Goal: Information Seeking & Learning: Understand process/instructions

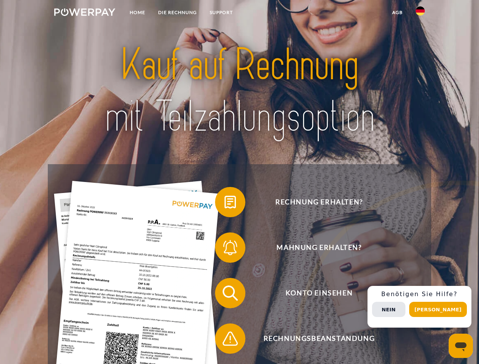
click at [85, 13] on img at bounding box center [84, 12] width 61 height 8
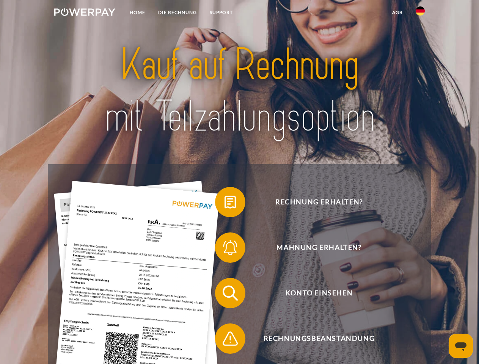
click at [420, 13] on img at bounding box center [419, 10] width 9 height 9
click at [397, 13] on link "agb" at bounding box center [396, 13] width 23 height 14
click at [224, 203] on span at bounding box center [219, 202] width 38 height 38
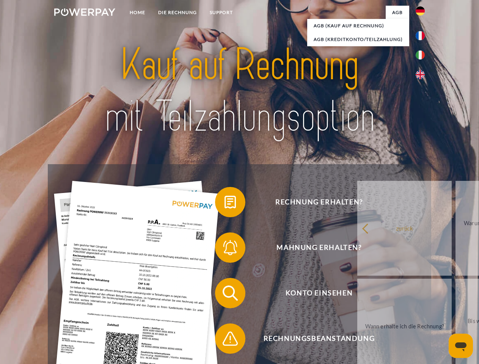
click at [224, 249] on span at bounding box center [219, 248] width 38 height 38
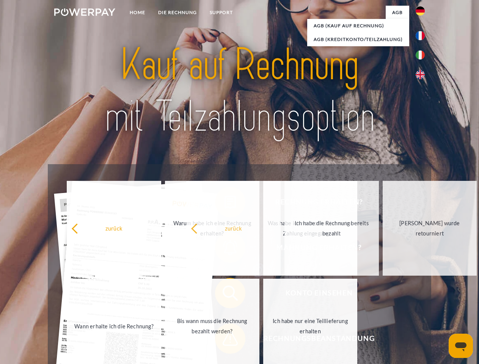
click at [224, 340] on span at bounding box center [219, 338] width 38 height 38
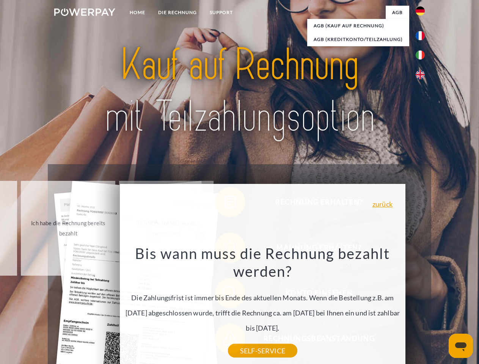
click at [422, 307] on div "Rechnung erhalten? Mahnung erhalten? Konto einsehen" at bounding box center [239, 315] width 383 height 303
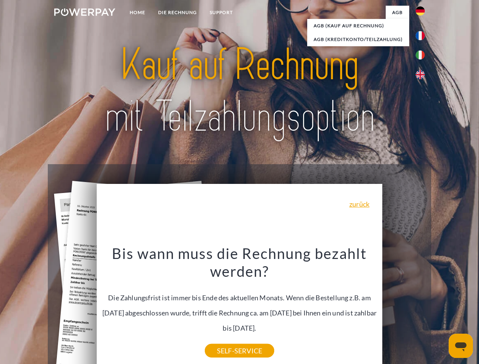
click at [403, 308] on span "Konto einsehen" at bounding box center [319, 293] width 186 height 30
click at [440, 309] on header "Home DIE RECHNUNG SUPPORT" at bounding box center [239, 261] width 479 height 523
